Goal: Check status: Check status

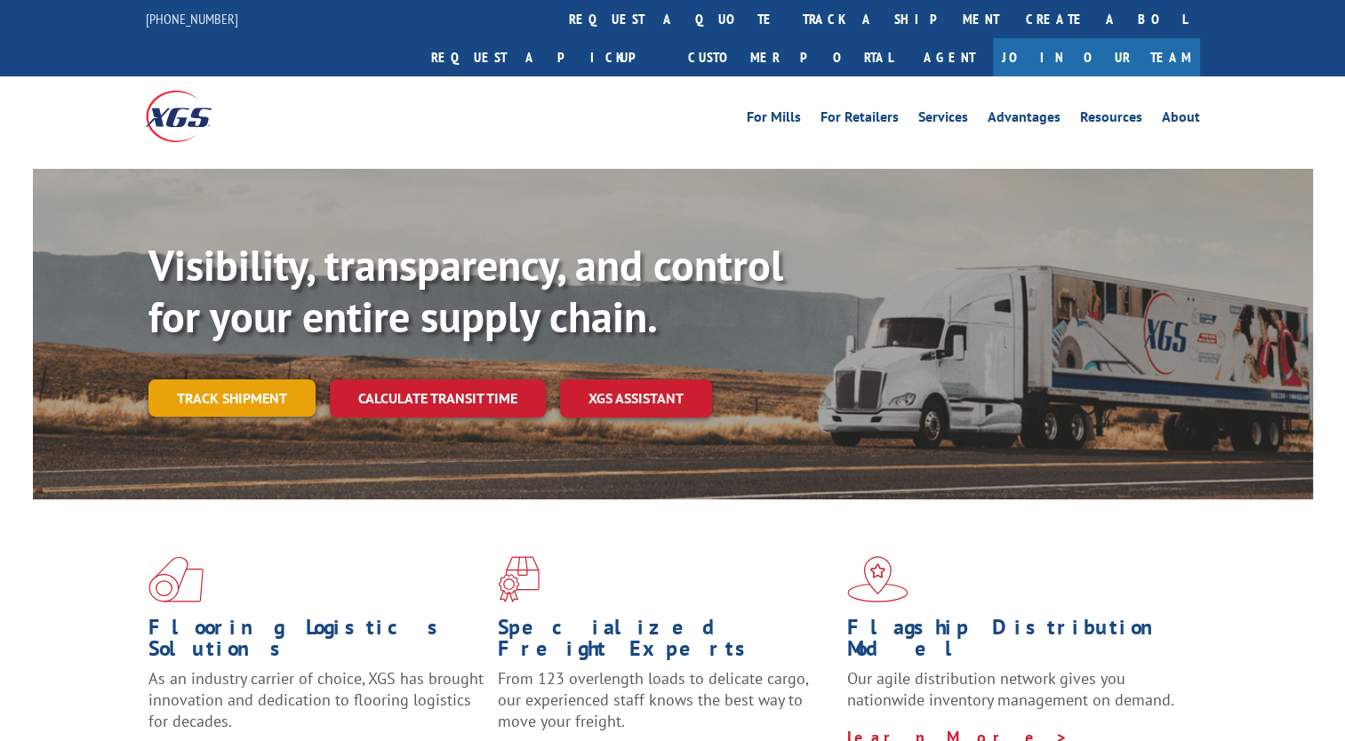
click at [280, 379] on link "Track shipment" at bounding box center [231, 397] width 167 height 37
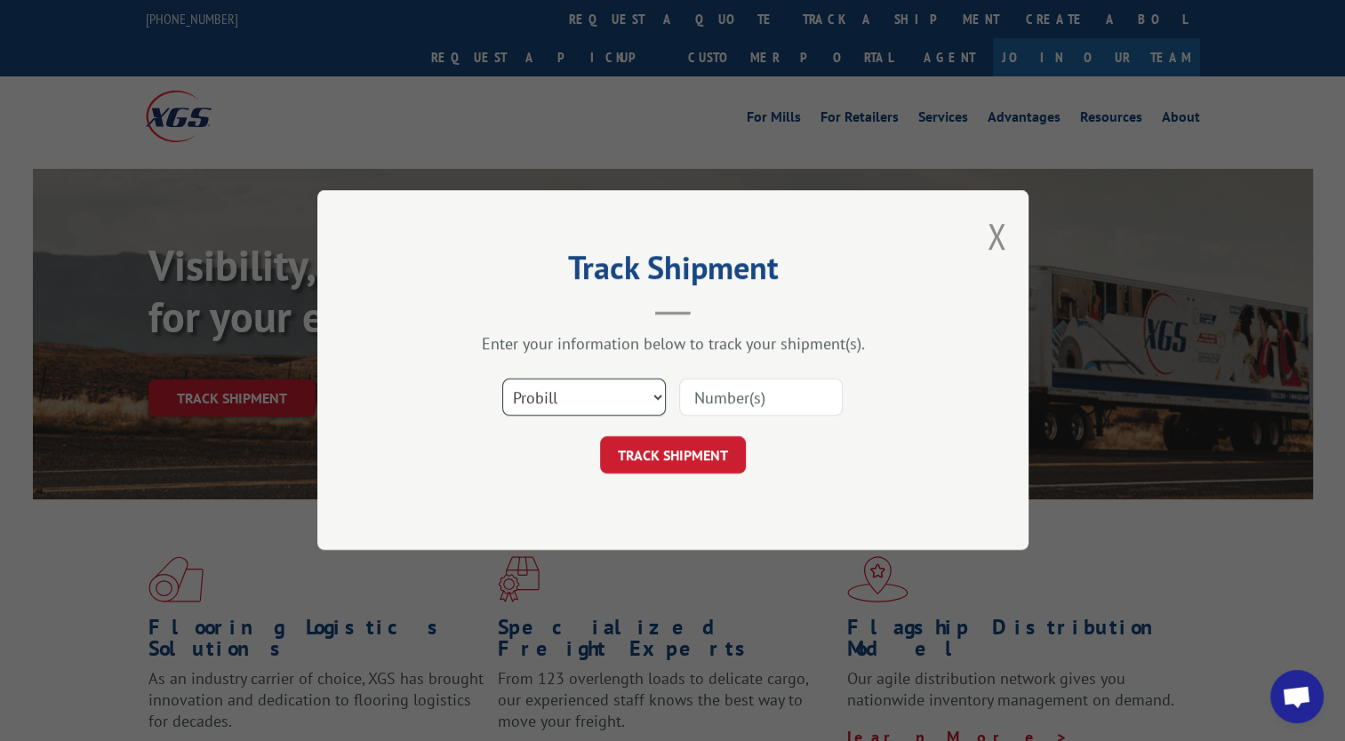
drag, startPoint x: 563, startPoint y: 393, endPoint x: 563, endPoint y: 415, distance: 22.2
click at [563, 393] on select "Select category... Probill BOL PO" at bounding box center [584, 397] width 164 height 37
select select "bol"
click at [502, 379] on select "Select category... Probill BOL PO" at bounding box center [584, 397] width 164 height 37
click at [750, 400] on input at bounding box center [761, 397] width 164 height 37
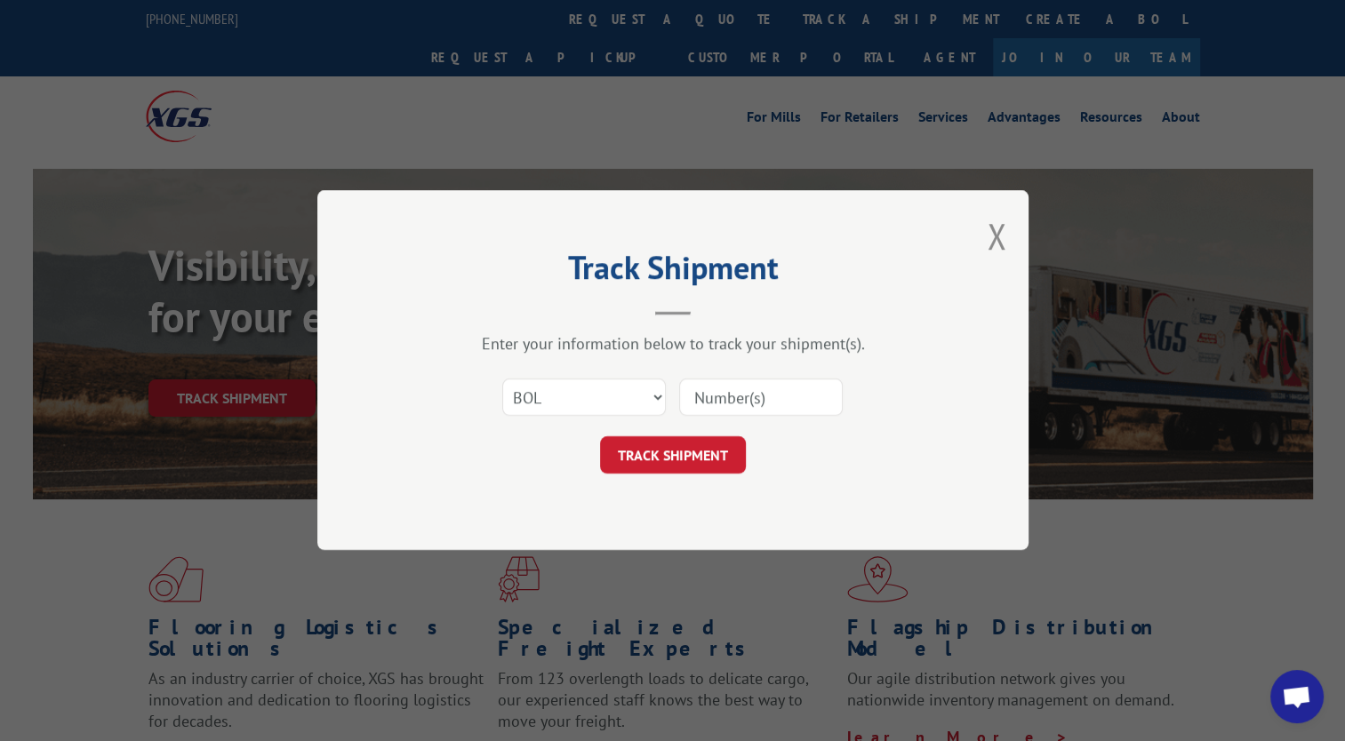
paste input "2835995"
type input "2835995"
click at [718, 464] on button "TRACK SHIPMENT" at bounding box center [673, 455] width 146 height 37
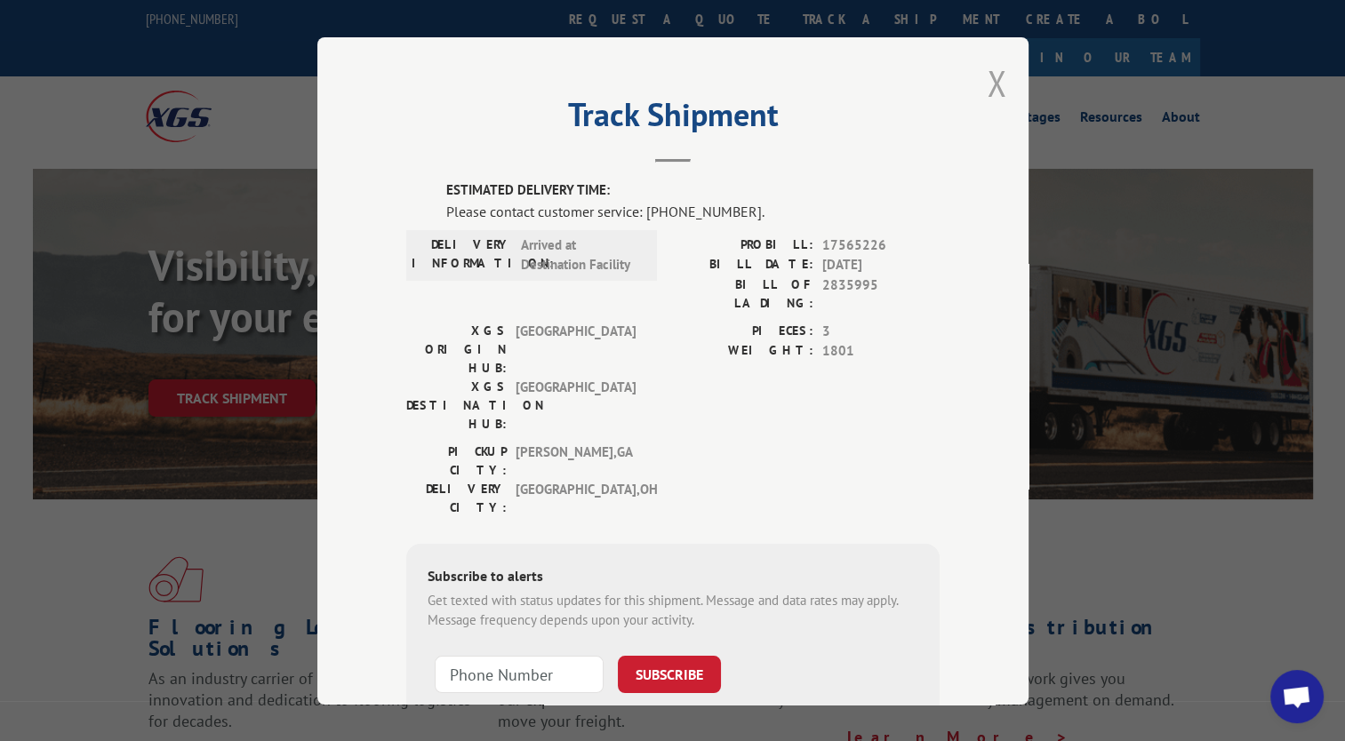
click at [994, 80] on button "Close modal" at bounding box center [997, 83] width 20 height 47
